Goal: Task Accomplishment & Management: Manage account settings

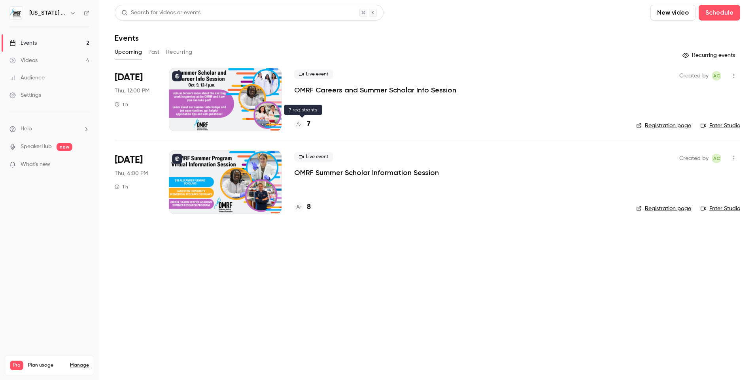
click at [306, 125] on div "7" at bounding box center [302, 124] width 16 height 11
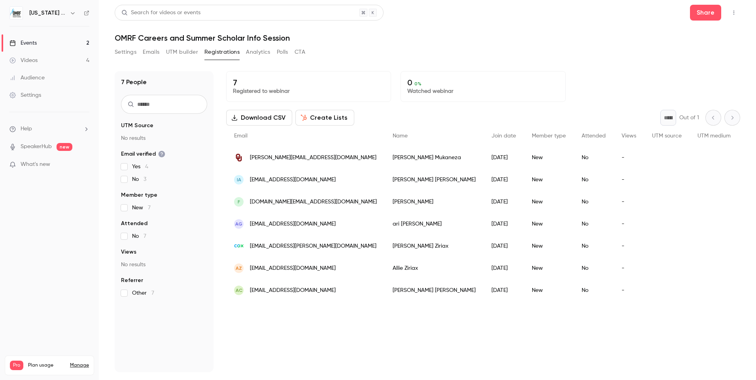
click at [33, 41] on div "Events" at bounding box center [22, 43] width 27 height 8
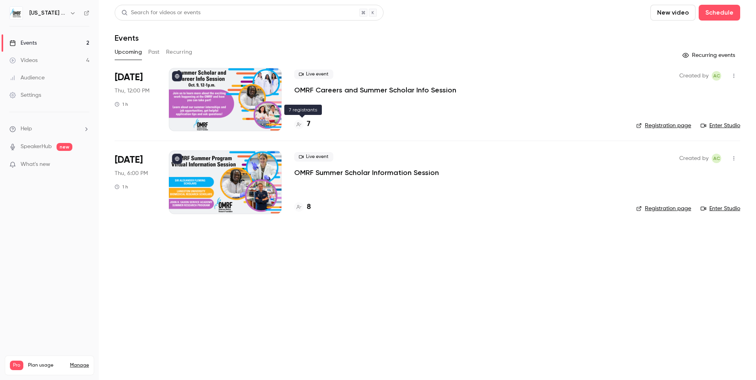
click at [302, 124] on div at bounding box center [298, 124] width 9 height 9
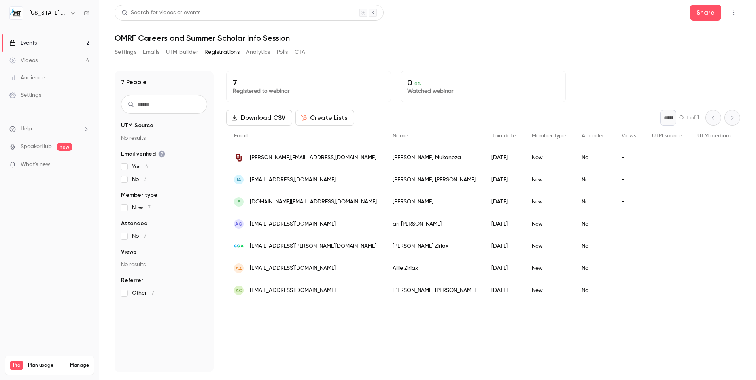
click at [55, 40] on link "Events 2" at bounding box center [49, 42] width 99 height 17
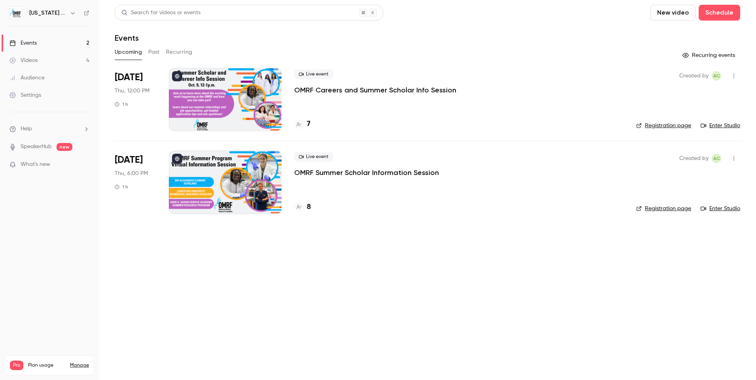
click at [223, 95] on div at bounding box center [225, 99] width 113 height 63
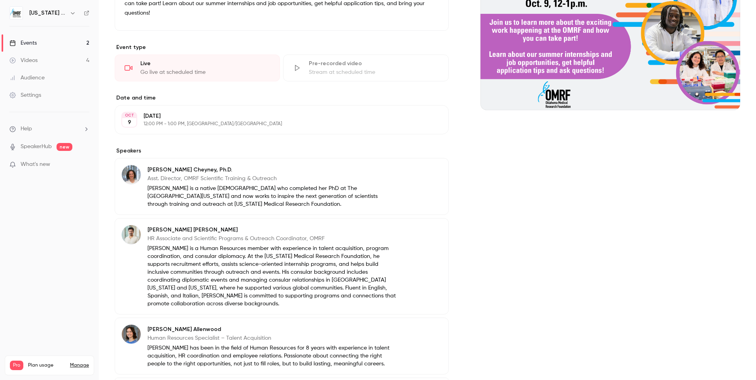
scroll to position [156, 0]
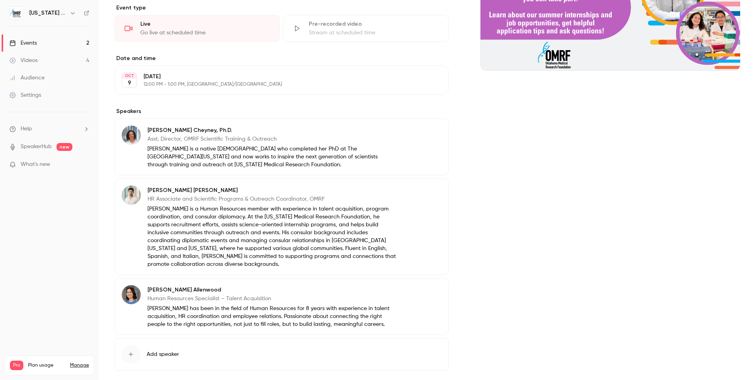
click at [129, 298] on img at bounding box center [131, 294] width 19 height 19
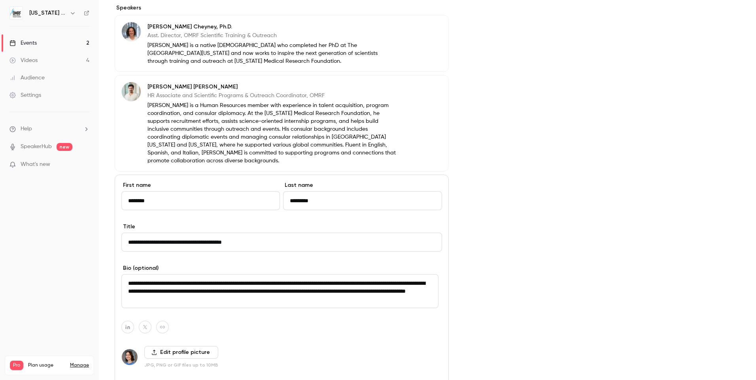
scroll to position [368, 0]
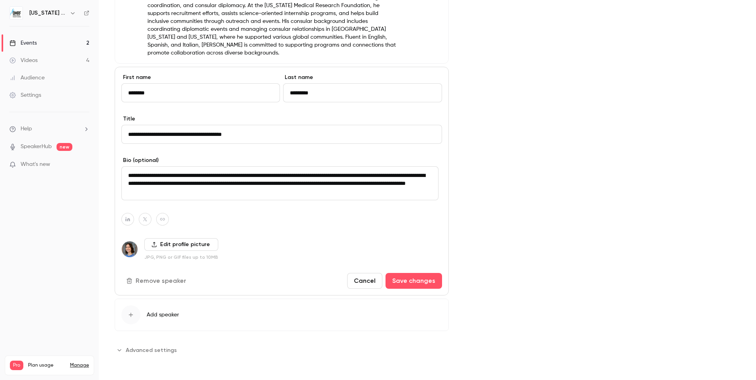
click at [359, 279] on button "Cancel" at bounding box center [364, 281] width 35 height 16
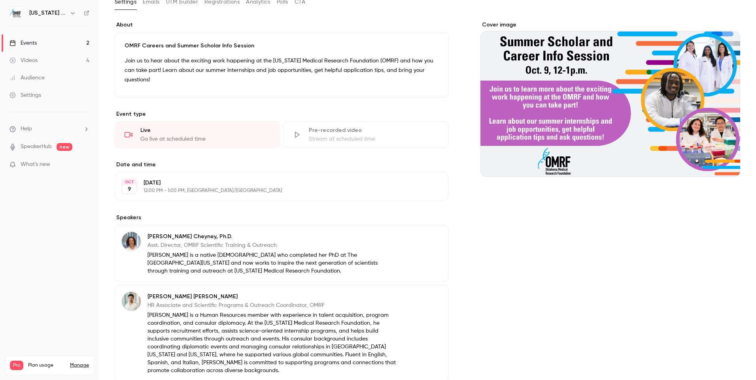
scroll to position [0, 0]
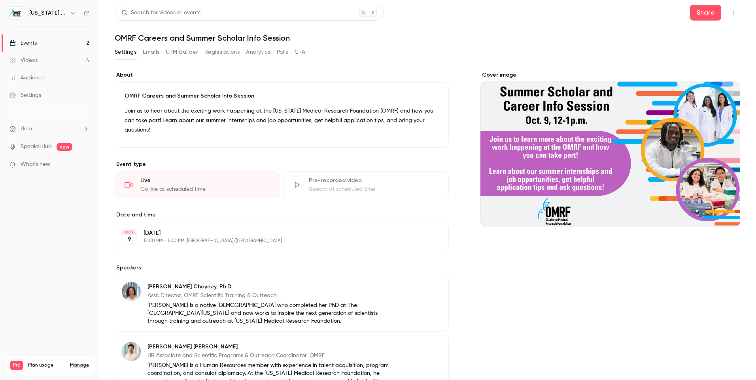
click at [66, 44] on link "Events 2" at bounding box center [49, 42] width 99 height 17
